Goal: Task Accomplishment & Management: Complete application form

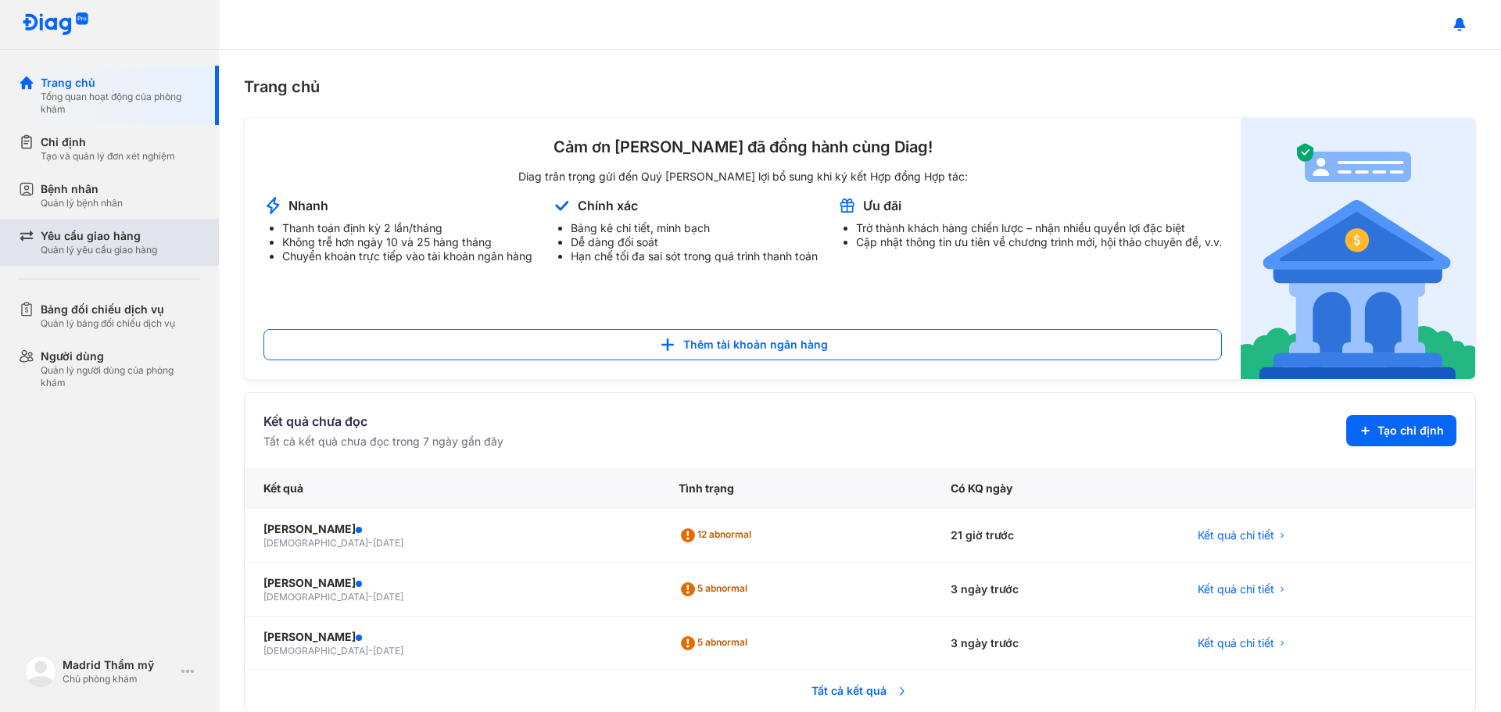
click at [107, 247] on div "Quản lý yêu cầu giao hàng" at bounding box center [99, 250] width 116 height 13
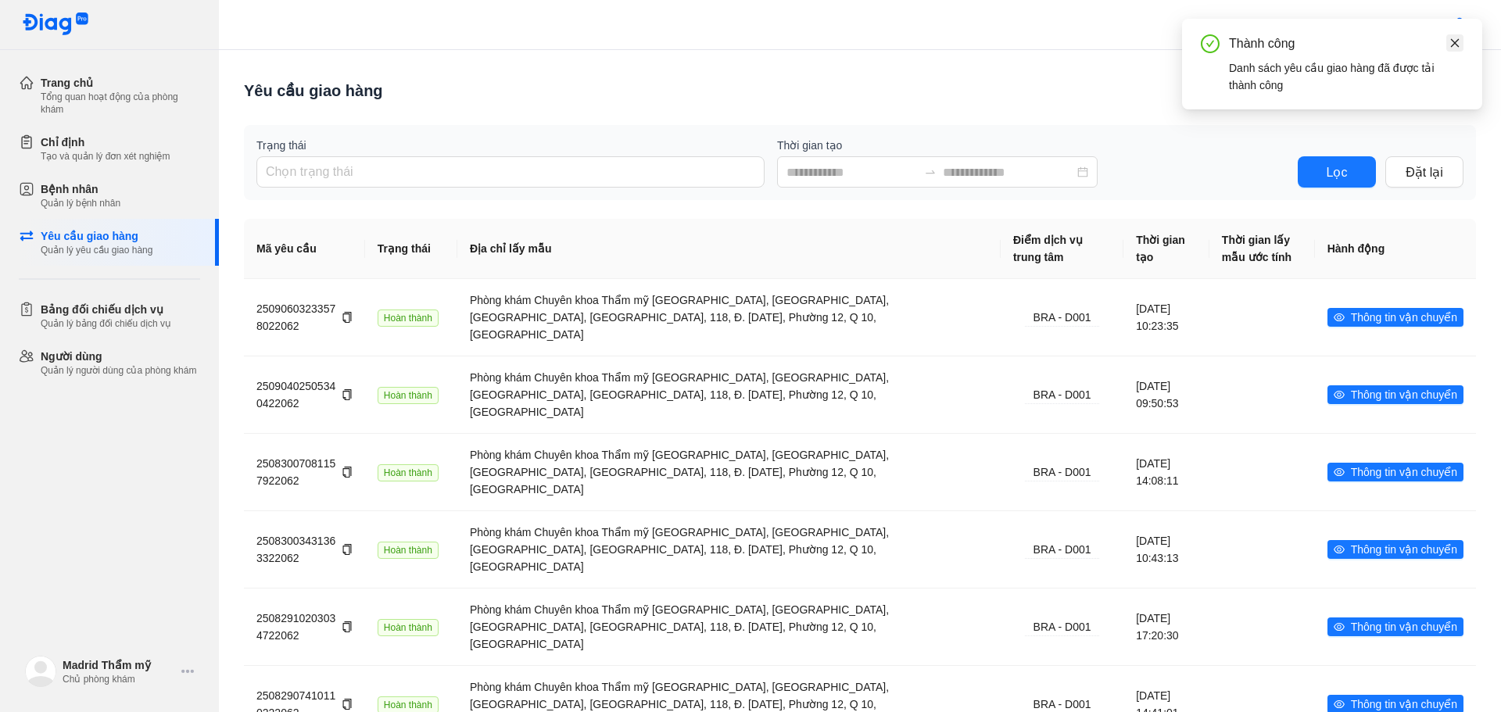
click at [1458, 42] on icon "close" at bounding box center [1454, 43] width 11 height 11
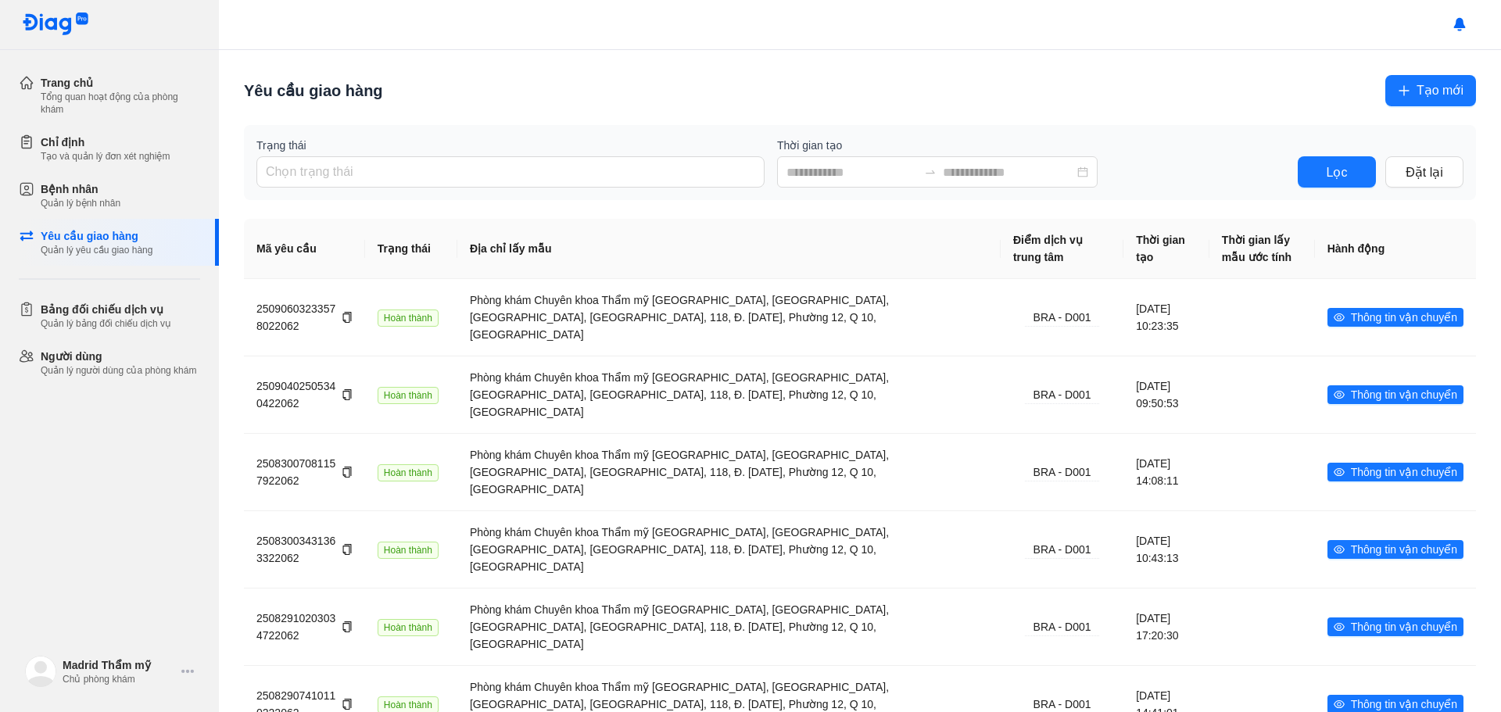
click at [1416, 81] on span "Tạo mới" at bounding box center [1439, 91] width 47 height 20
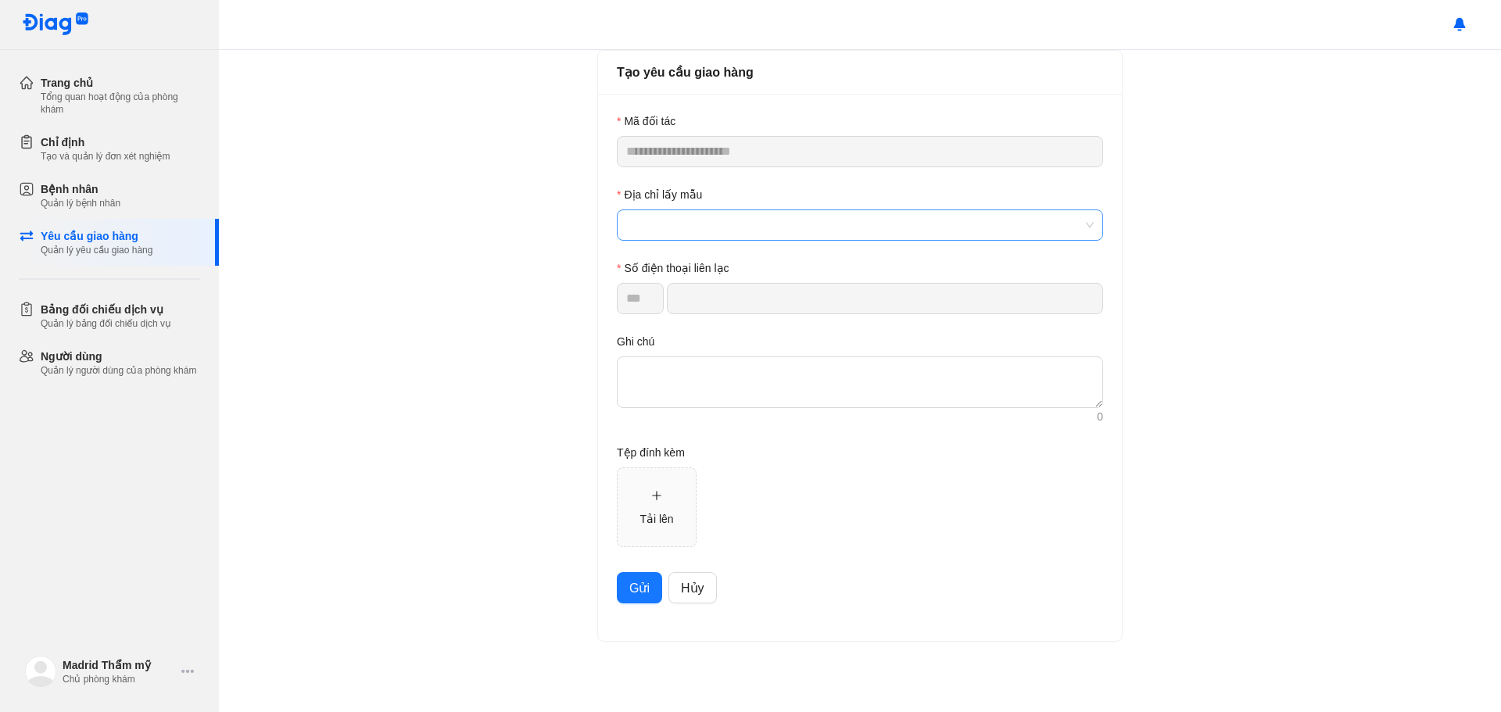
click at [707, 232] on span at bounding box center [859, 225] width 467 height 30
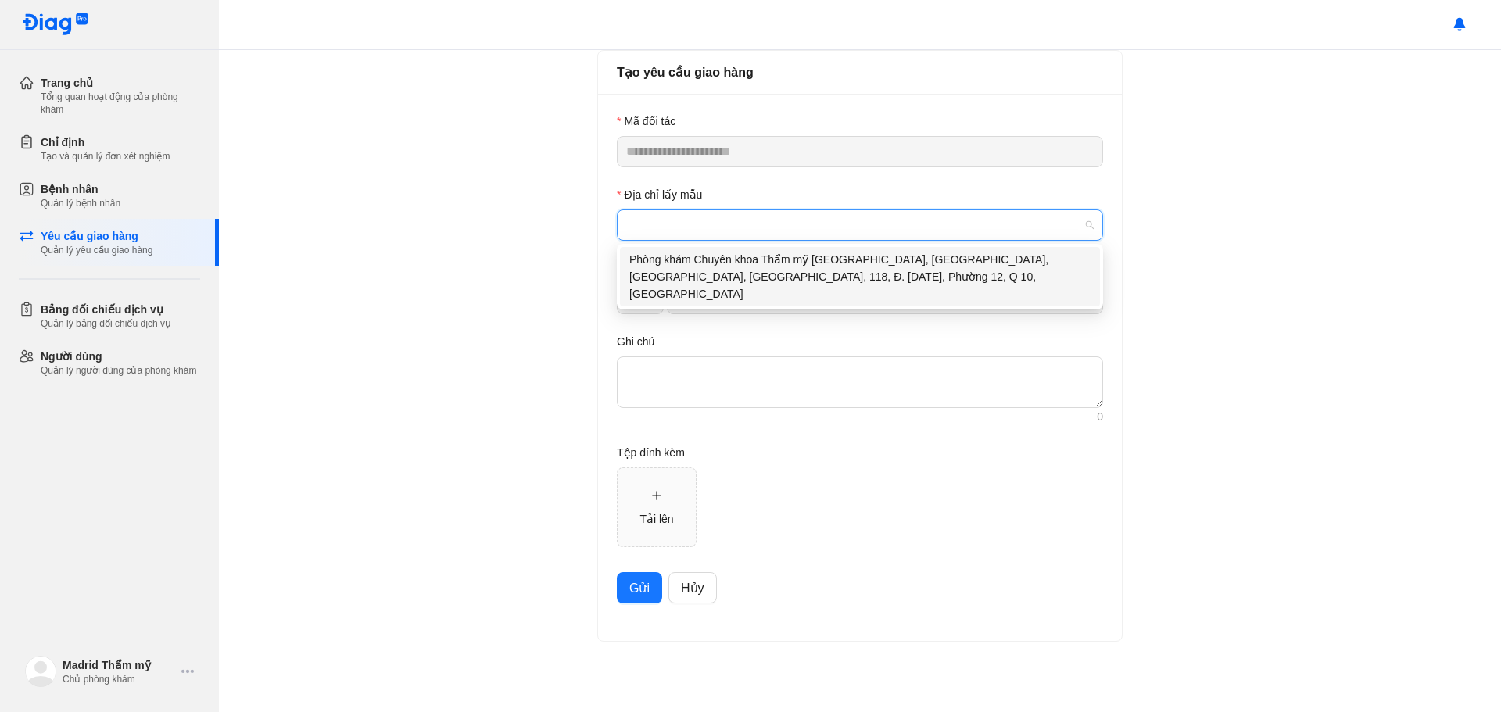
click at [650, 266] on div "Phòng khám Chuyên khoa Thẩm mỹ [GEOGRAPHIC_DATA], [GEOGRAPHIC_DATA], [GEOGRAPHI…" at bounding box center [859, 277] width 461 height 52
type input "**********"
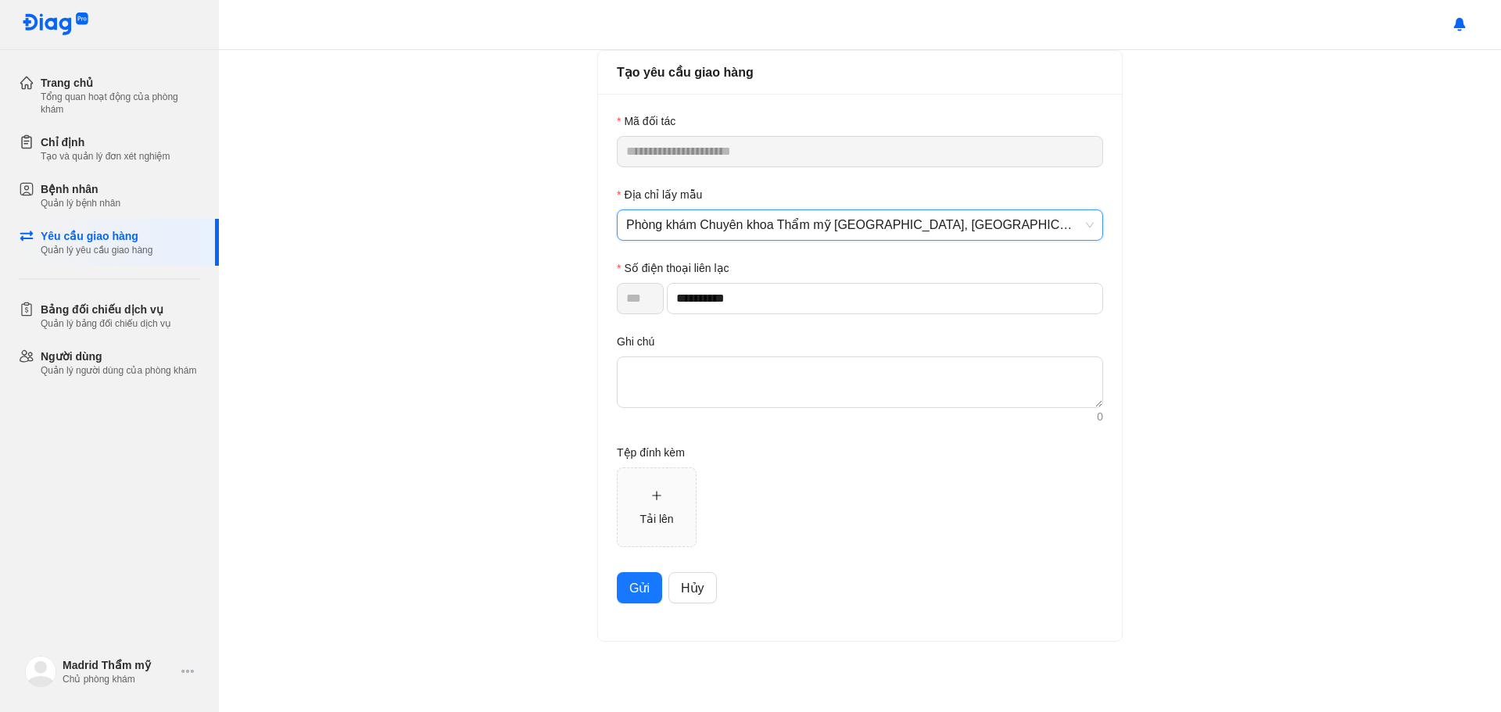
click at [628, 585] on button "Gửi" at bounding box center [639, 587] width 45 height 31
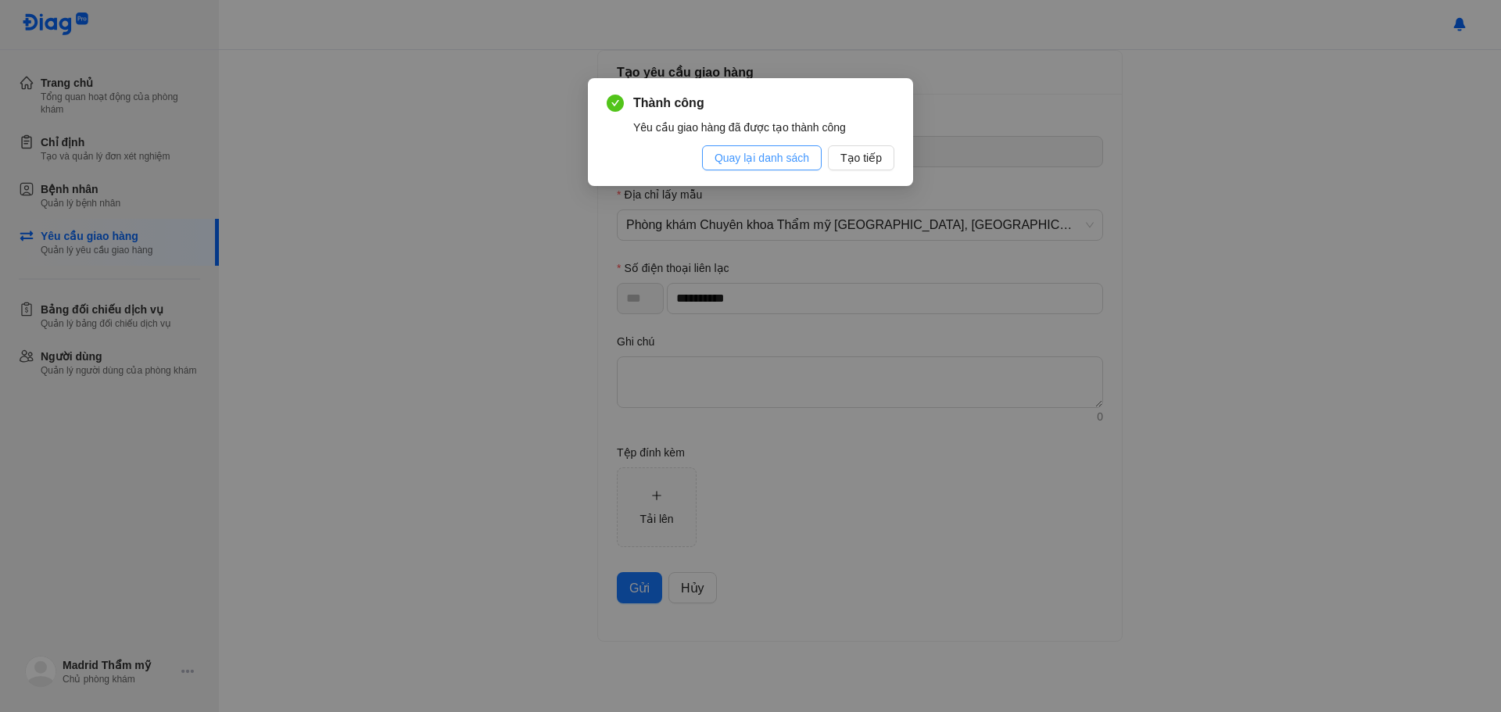
click at [779, 163] on span "Quay lại danh sách" at bounding box center [761, 157] width 95 height 17
